Goal: Information Seeking & Learning: Learn about a topic

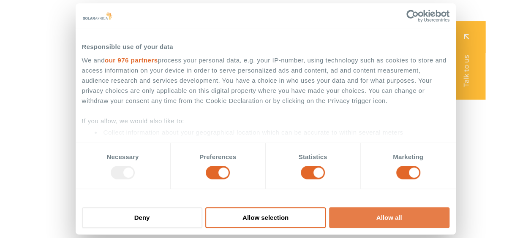
click at [372, 217] on button "Allow all" at bounding box center [389, 217] width 120 height 21
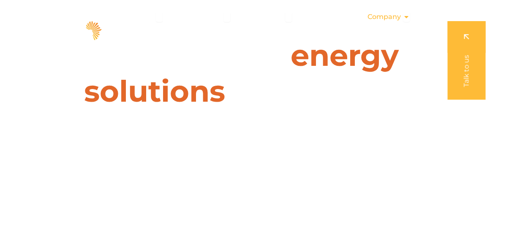
click at [406, 18] on icon "Menu" at bounding box center [406, 17] width 7 height 7
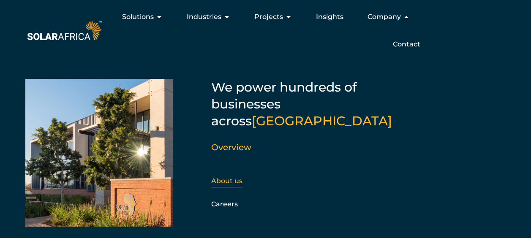
click at [224, 177] on link "About us" at bounding box center [226, 181] width 31 height 8
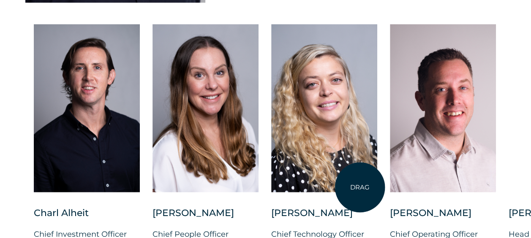
scroll to position [2253, 0]
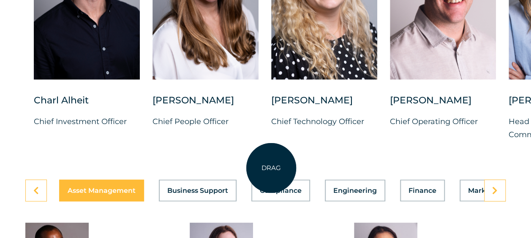
drag, startPoint x: 398, startPoint y: 175, endPoint x: 271, endPoint y: 168, distance: 126.9
click at [271, 168] on div "DRAG Charl Alheit Chief Investment Officer Candice Seggie Chief People Officer …" at bounding box center [265, 40] width 531 height 277
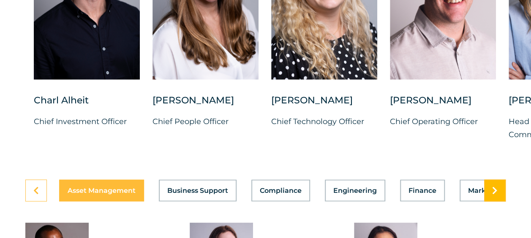
click at [491, 202] on link at bounding box center [495, 191] width 22 height 22
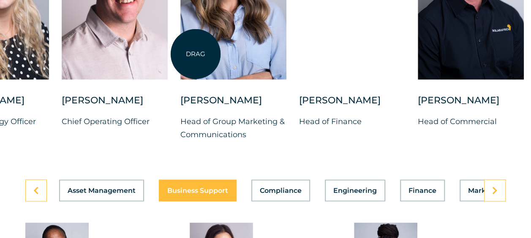
drag, startPoint x: 524, startPoint y: 62, endPoint x: 196, endPoint y: 54, distance: 328.4
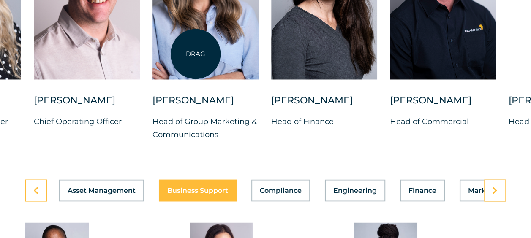
scroll to position [2141, 0]
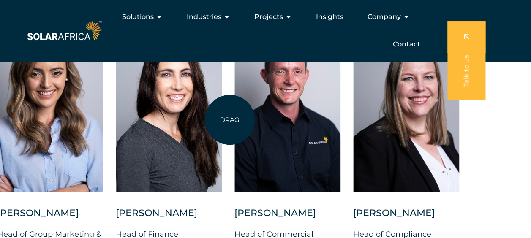
drag, startPoint x: 413, startPoint y: 142, endPoint x: 230, endPoint y: 120, distance: 184.2
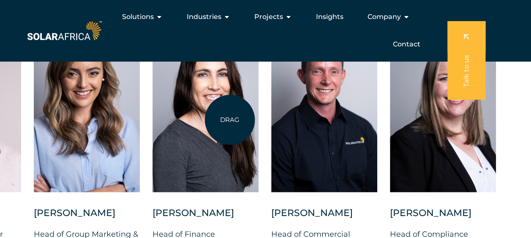
scroll to position [2253, 0]
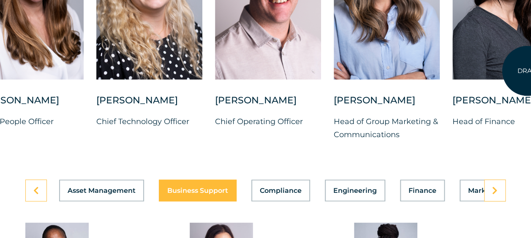
drag, startPoint x: 227, startPoint y: 41, endPoint x: 527, endPoint y: 71, distance: 301.5
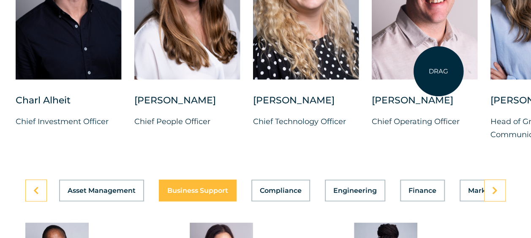
drag, startPoint x: 330, startPoint y: 68, endPoint x: 439, endPoint y: 71, distance: 108.2
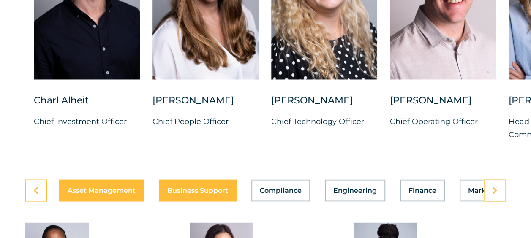
click at [125, 202] on div "Asset Management Business Support Compliance Engineering Finance Marketing O&M …" at bounding box center [265, 191] width 480 height 22
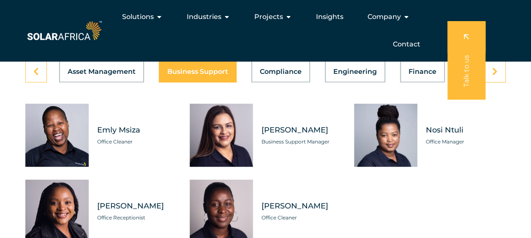
scroll to position [2366, 0]
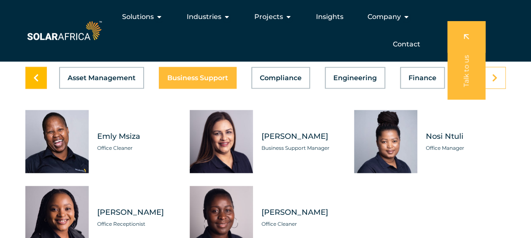
click at [27, 89] on link at bounding box center [36, 78] width 22 height 22
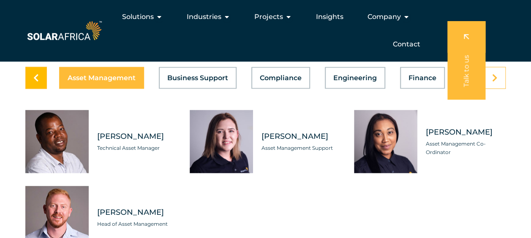
click at [28, 89] on link at bounding box center [36, 78] width 22 height 22
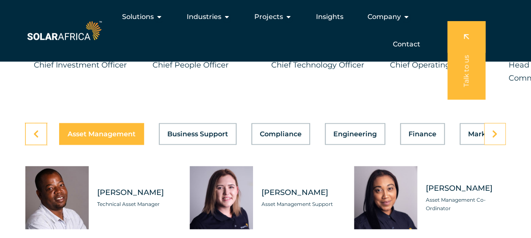
scroll to position [2253, 0]
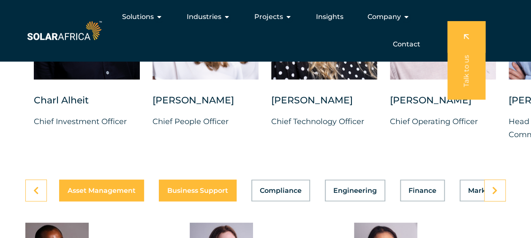
click at [173, 202] on div "Asset Management Business Support Compliance Engineering Finance Marketing O&M …" at bounding box center [265, 191] width 480 height 22
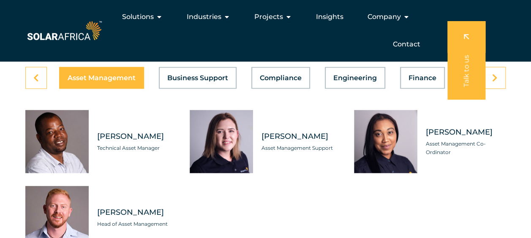
scroll to position [2366, 0]
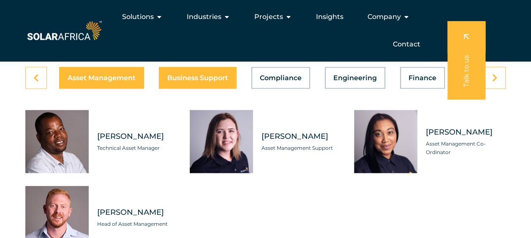
click at [202, 89] on button "Business Support" at bounding box center [198, 78] width 78 height 22
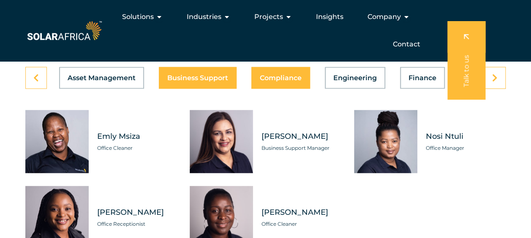
click at [269, 89] on button "Compliance" at bounding box center [280, 78] width 59 height 22
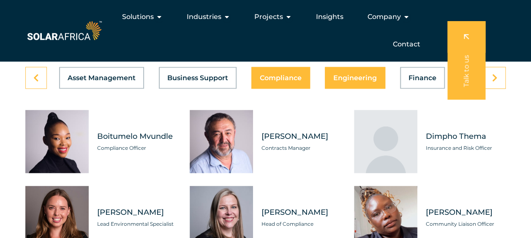
click at [346, 81] on span "Engineering" at bounding box center [355, 77] width 44 height 7
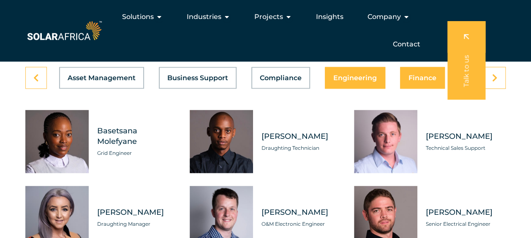
click at [409, 81] on span "Finance" at bounding box center [423, 77] width 28 height 7
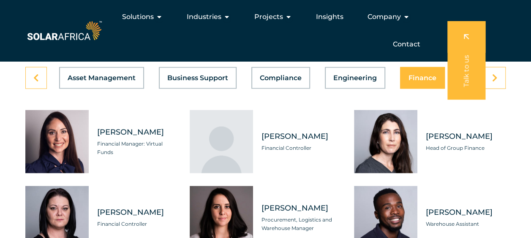
scroll to position [2253, 0]
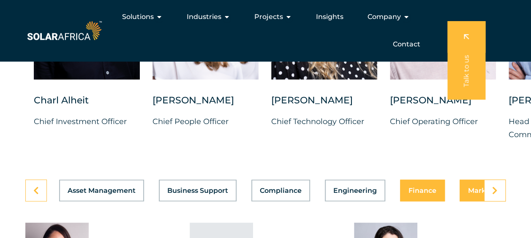
click at [477, 202] on div "Asset Management Business Support Compliance Engineering Finance Marketing O&M …" at bounding box center [265, 191] width 480 height 22
click at [466, 202] on button "Marketing" at bounding box center [486, 191] width 53 height 22
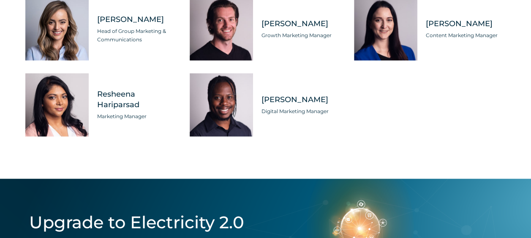
scroll to position [2366, 0]
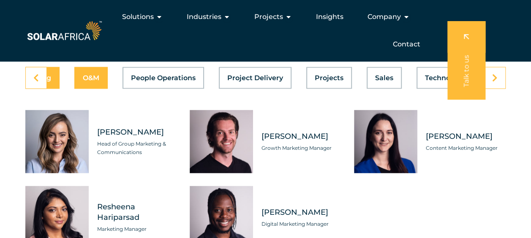
click at [101, 89] on button "O&M" at bounding box center [90, 78] width 33 height 22
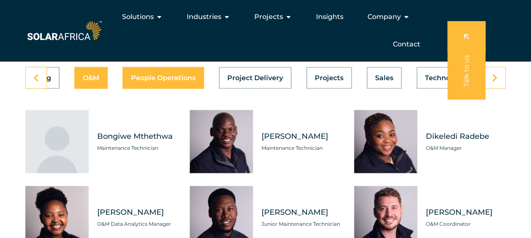
click at [172, 81] on span "People Operations" at bounding box center [163, 77] width 65 height 7
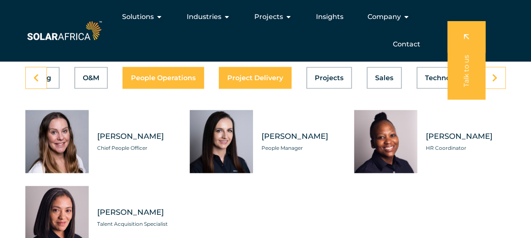
click at [239, 81] on span "Project Delivery" at bounding box center [255, 77] width 56 height 7
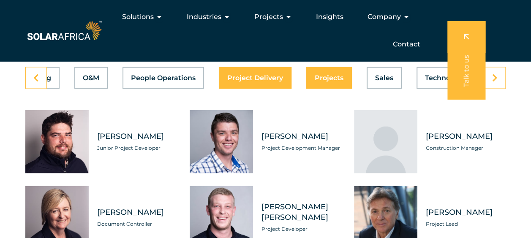
click at [317, 81] on span "Projects" at bounding box center [329, 77] width 29 height 7
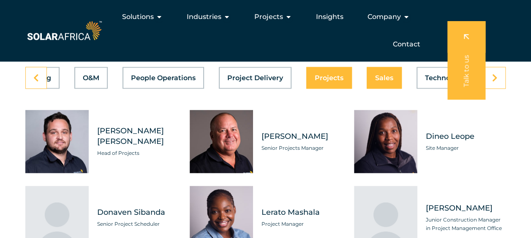
click at [380, 89] on button "Sales" at bounding box center [384, 78] width 35 height 22
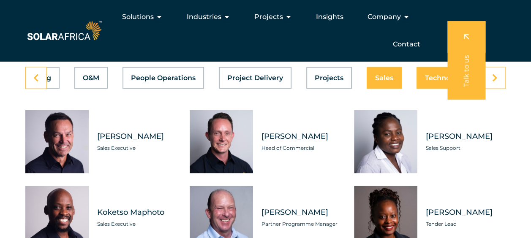
click at [426, 81] on span "Technology" at bounding box center [445, 77] width 40 height 7
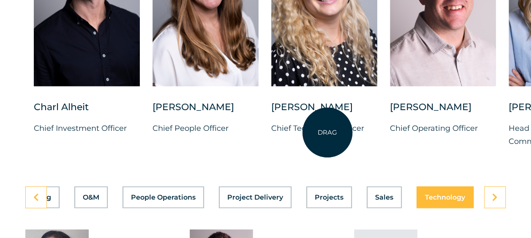
scroll to position [2253, 0]
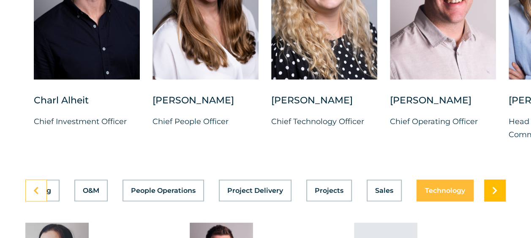
click at [491, 202] on link at bounding box center [495, 191] width 22 height 22
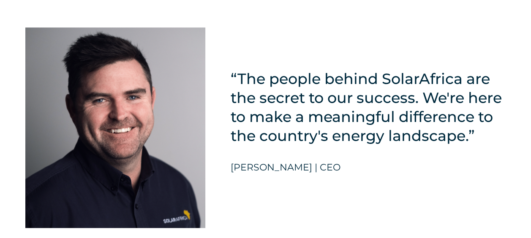
scroll to position [1915, 0]
